Goal: Task Accomplishment & Management: Manage account settings

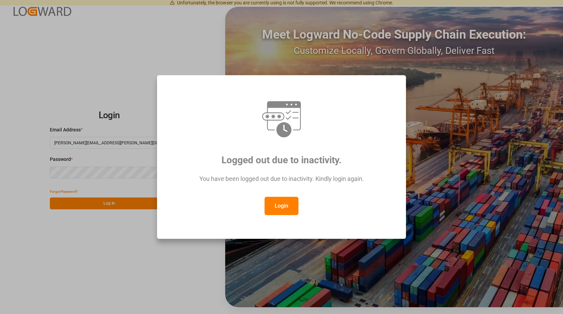
click at [286, 207] on button "Login" at bounding box center [281, 206] width 34 height 18
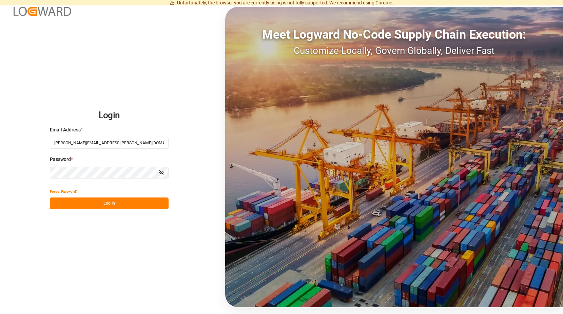
click at [156, 204] on button "Log In" at bounding box center [109, 204] width 119 height 12
